Goal: Information Seeking & Learning: Learn about a topic

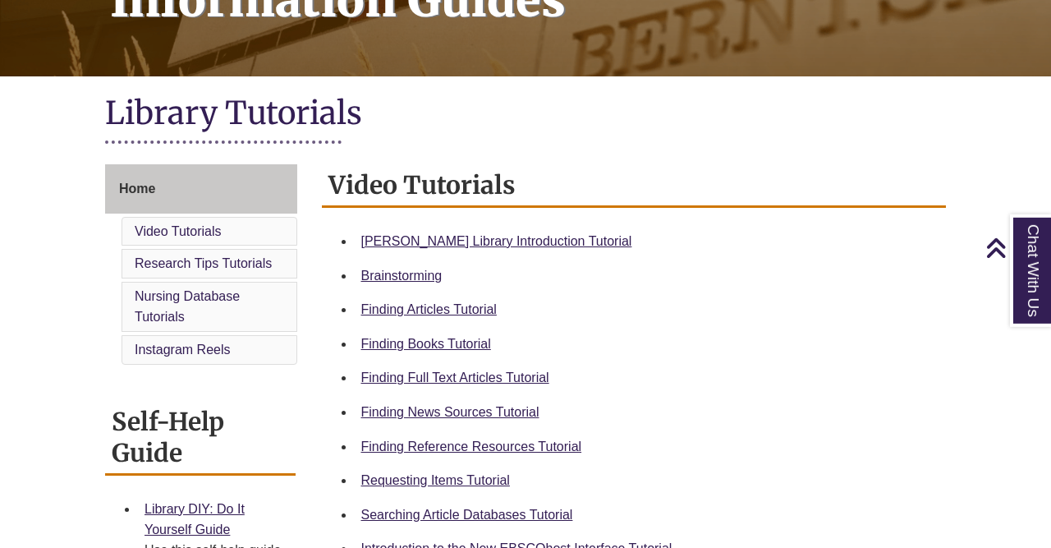
scroll to position [305, 0]
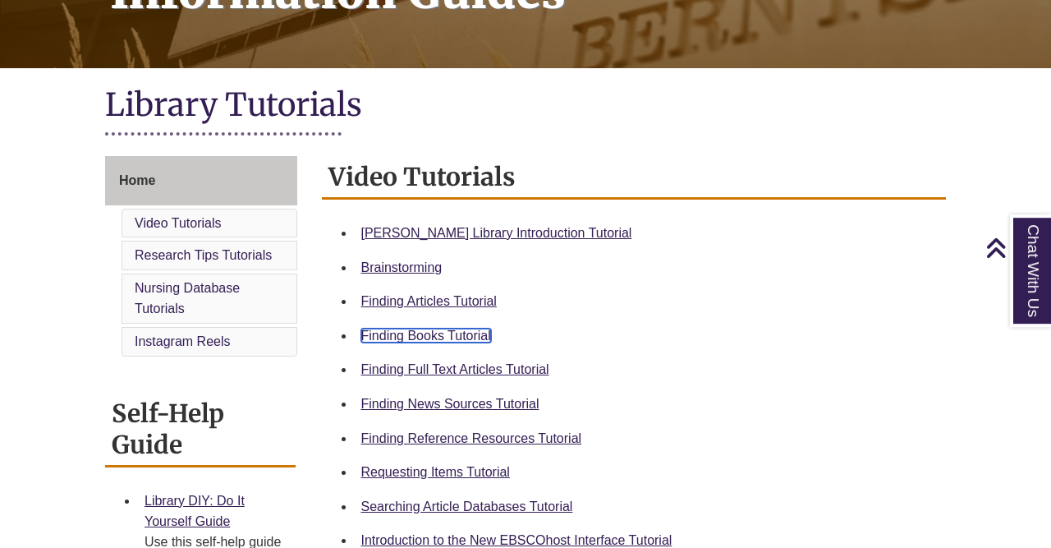
click at [478, 333] on link "Finding Books Tutorial" at bounding box center [426, 335] width 130 height 14
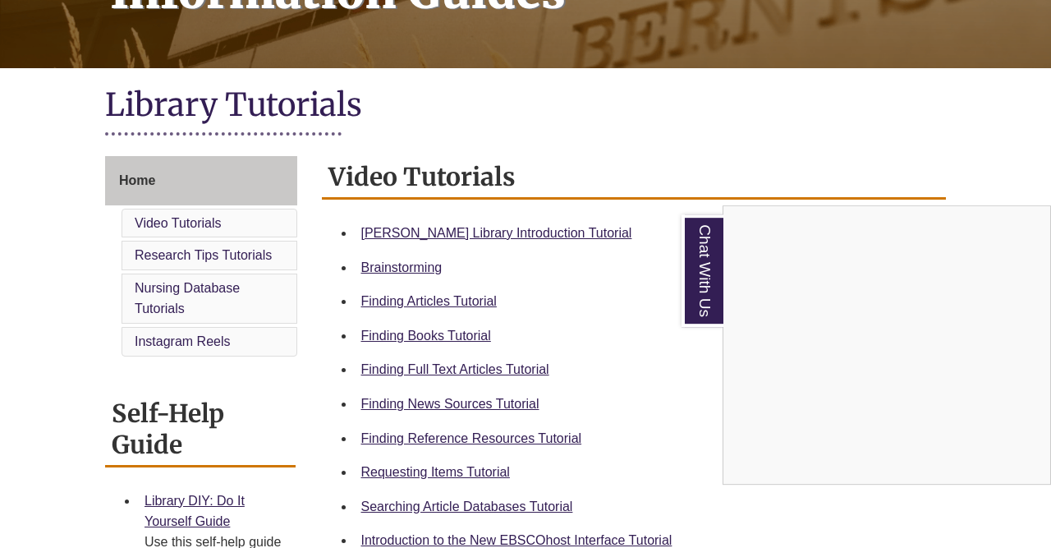
click at [431, 471] on div "Chat With Us" at bounding box center [525, 274] width 1051 height 548
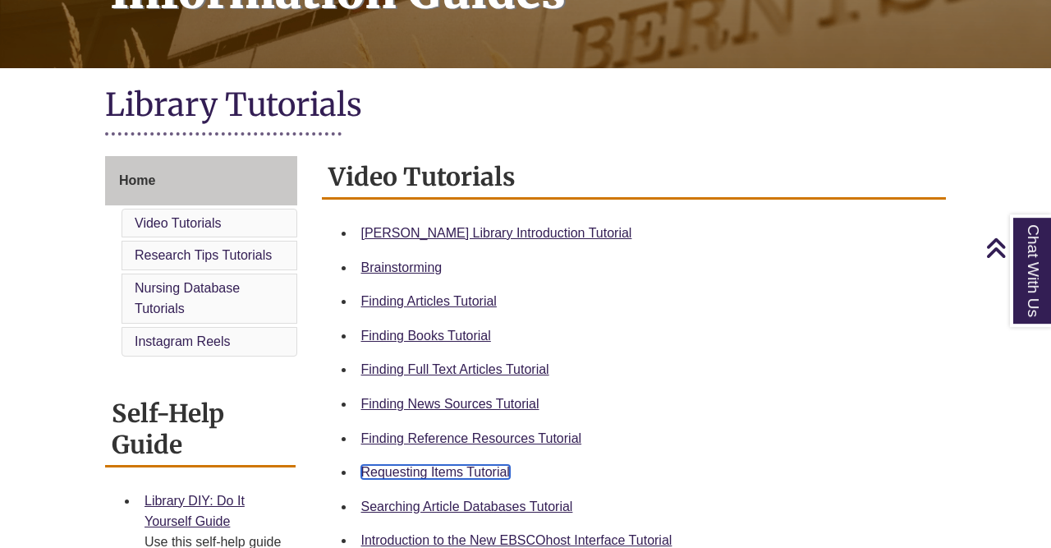
click at [429, 471] on link "Requesting Items Tutorial" at bounding box center [435, 472] width 149 height 14
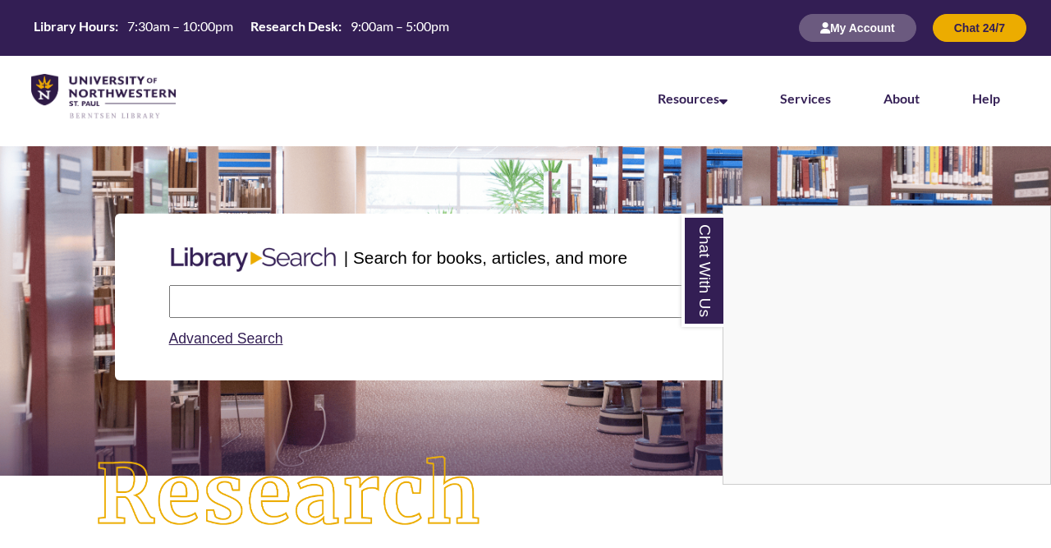
click at [340, 300] on div "Chat With Us" at bounding box center [525, 274] width 1051 height 548
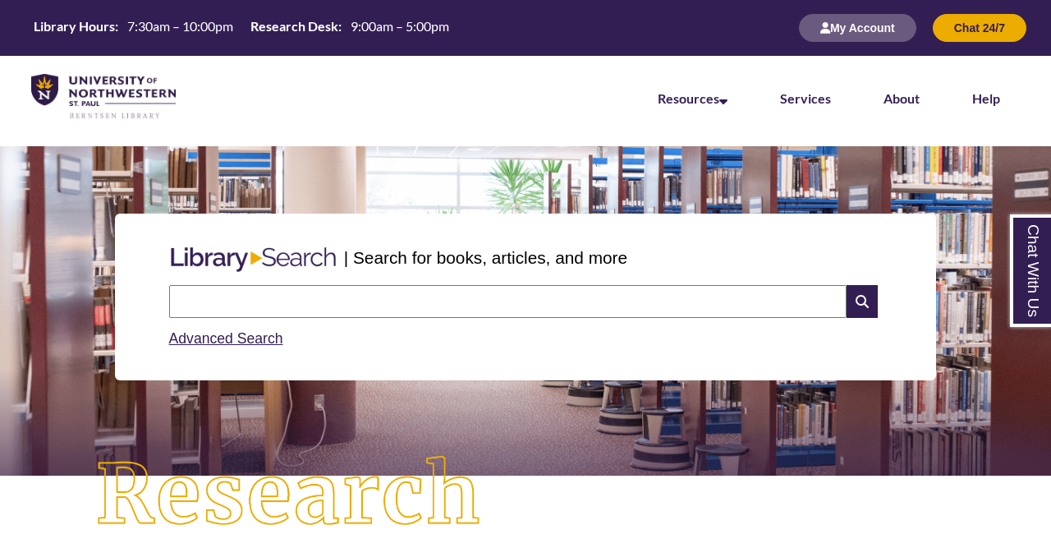
click at [334, 300] on input "text" at bounding box center [507, 301] width 677 height 33
type input "**********"
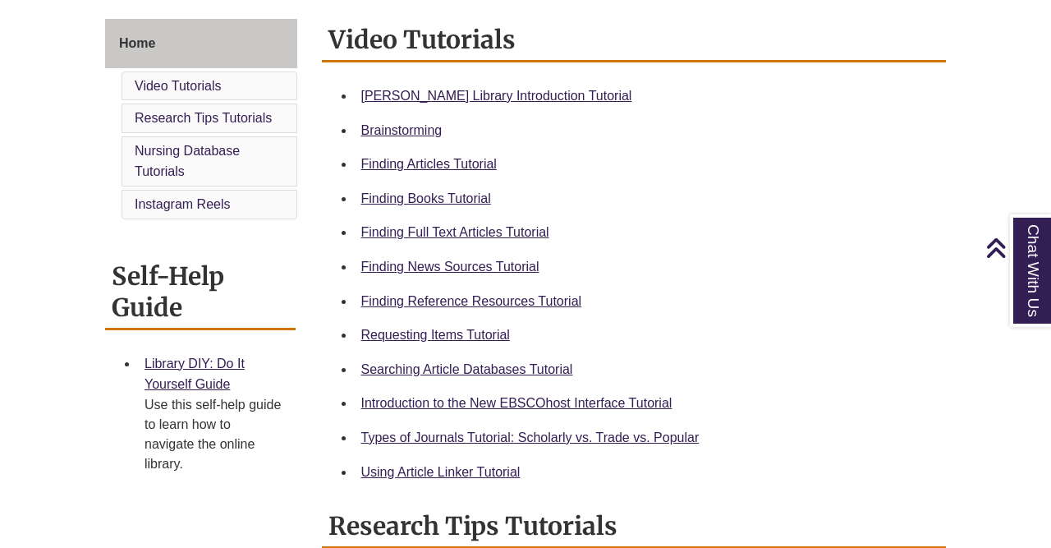
scroll to position [447, 0]
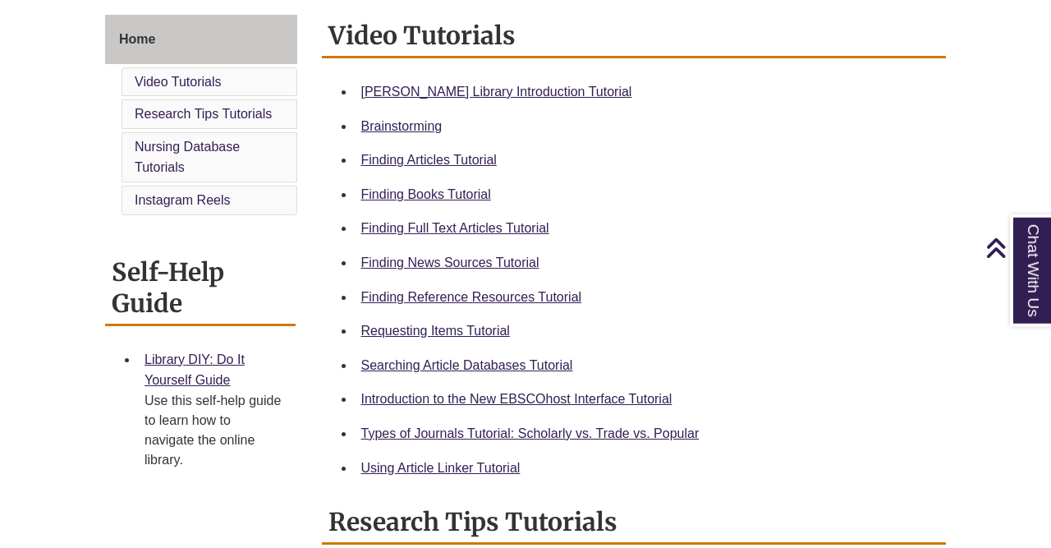
click at [653, 443] on div "Types of Journals Tutorial: Scholarly vs. Trade vs. Popular" at bounding box center [647, 433] width 572 height 21
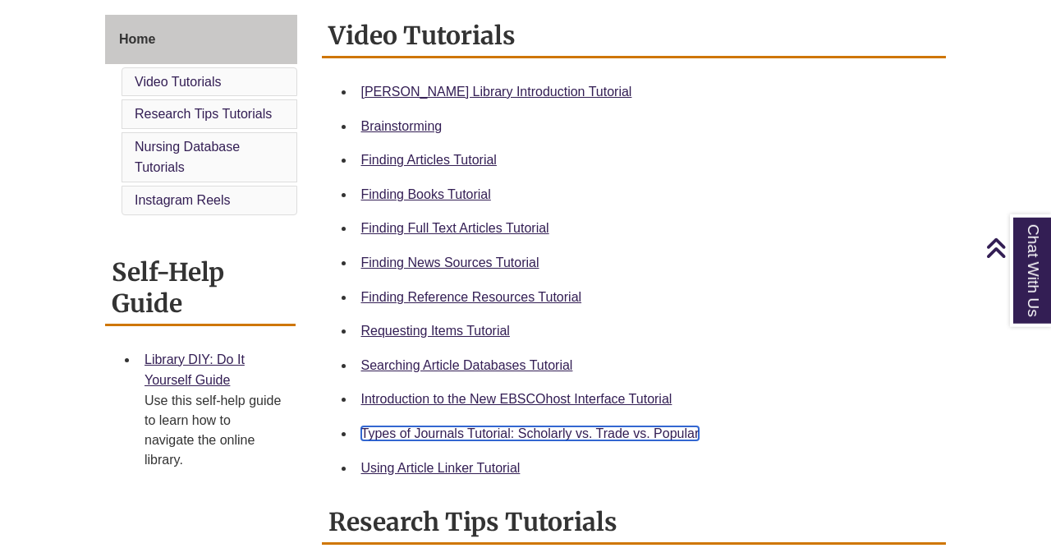
click at [650, 432] on link "Types of Journals Tutorial: Scholarly vs. Trade vs. Popular" at bounding box center [530, 433] width 338 height 14
